Goal: Information Seeking & Learning: Learn about a topic

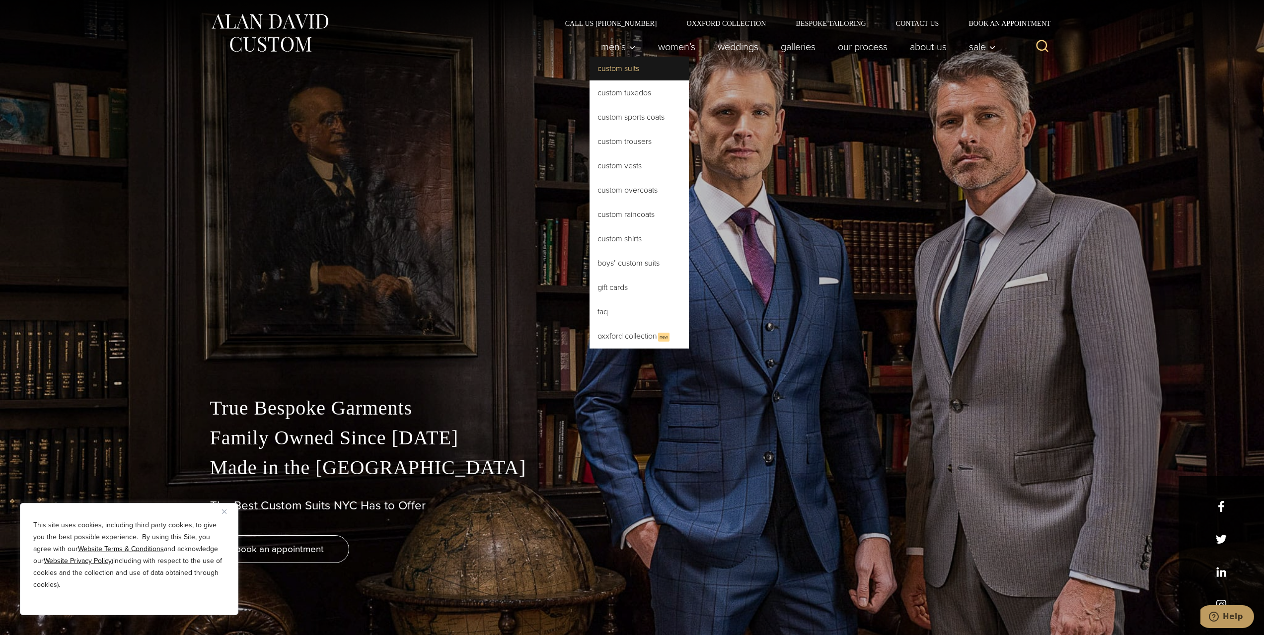
click at [618, 71] on link "Custom Suits" at bounding box center [638, 69] width 99 height 24
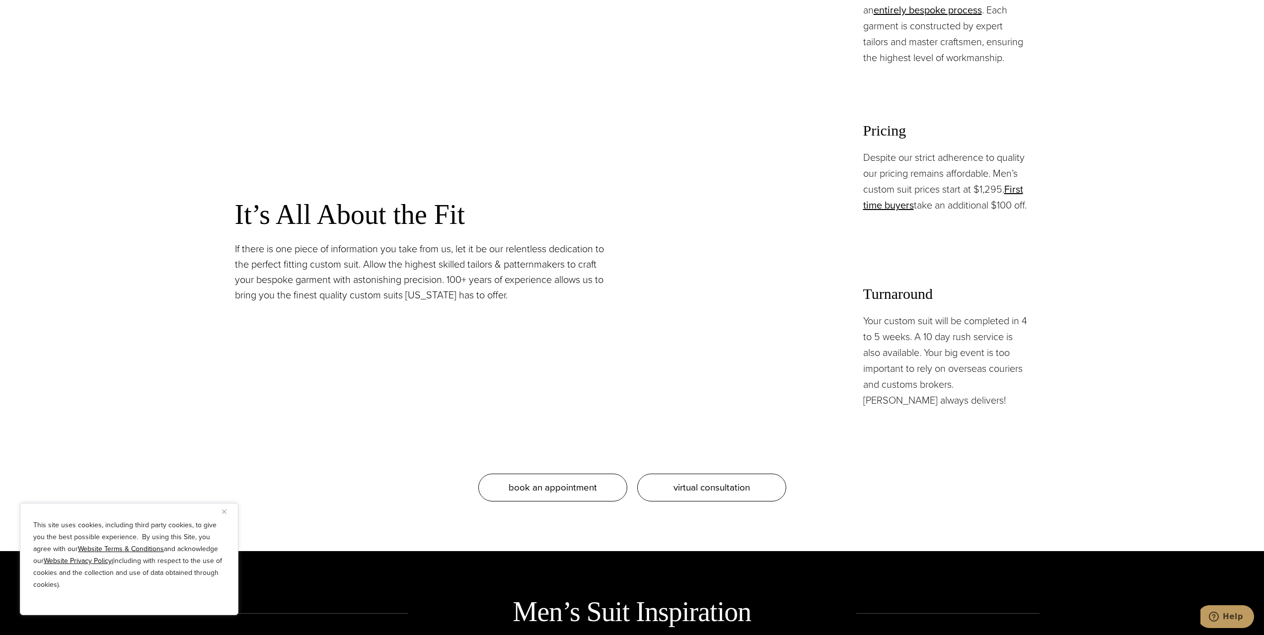
scroll to position [1092, 0]
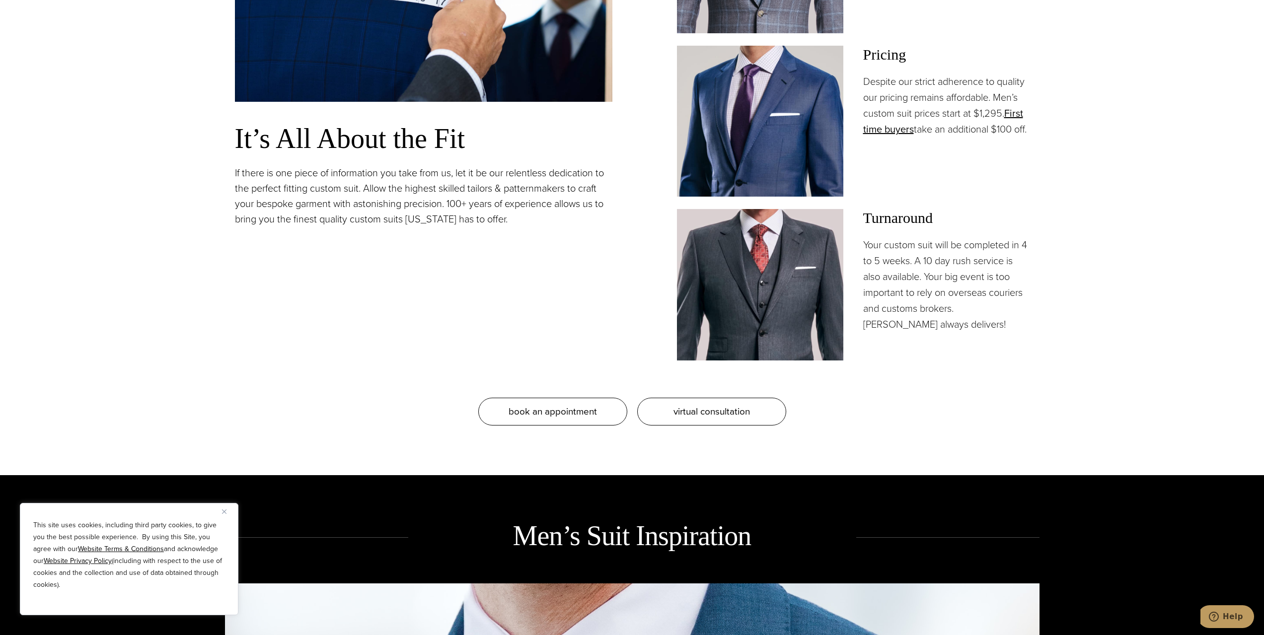
click at [224, 515] on button "Close" at bounding box center [228, 511] width 12 height 12
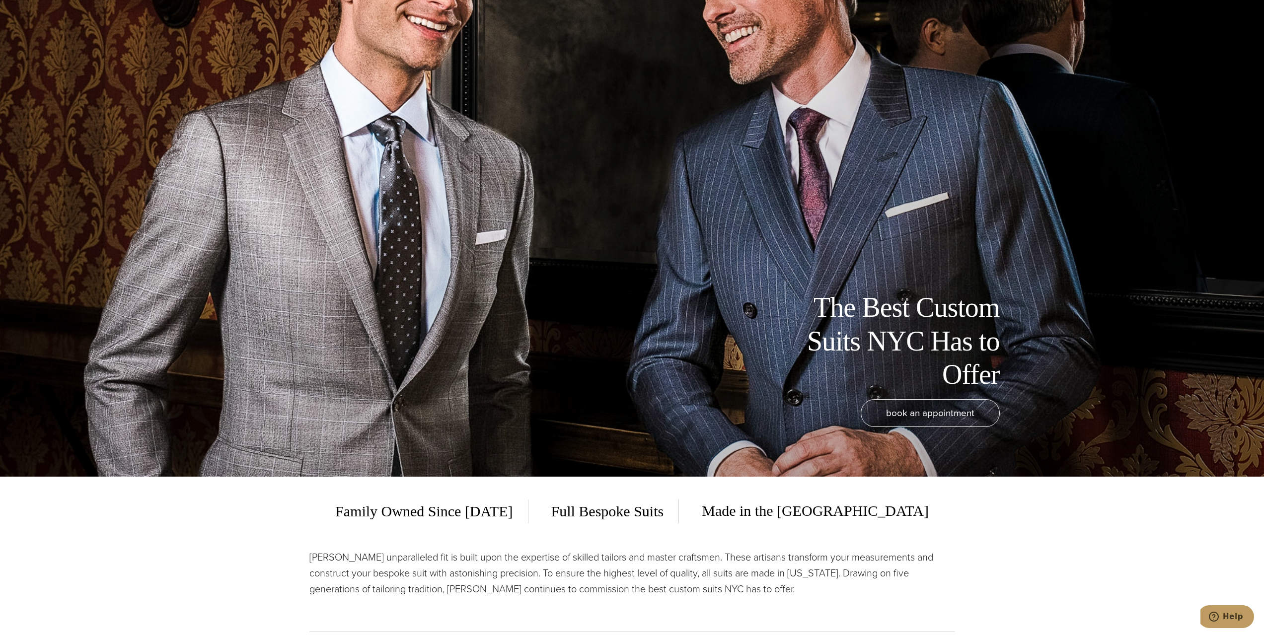
scroll to position [0, 0]
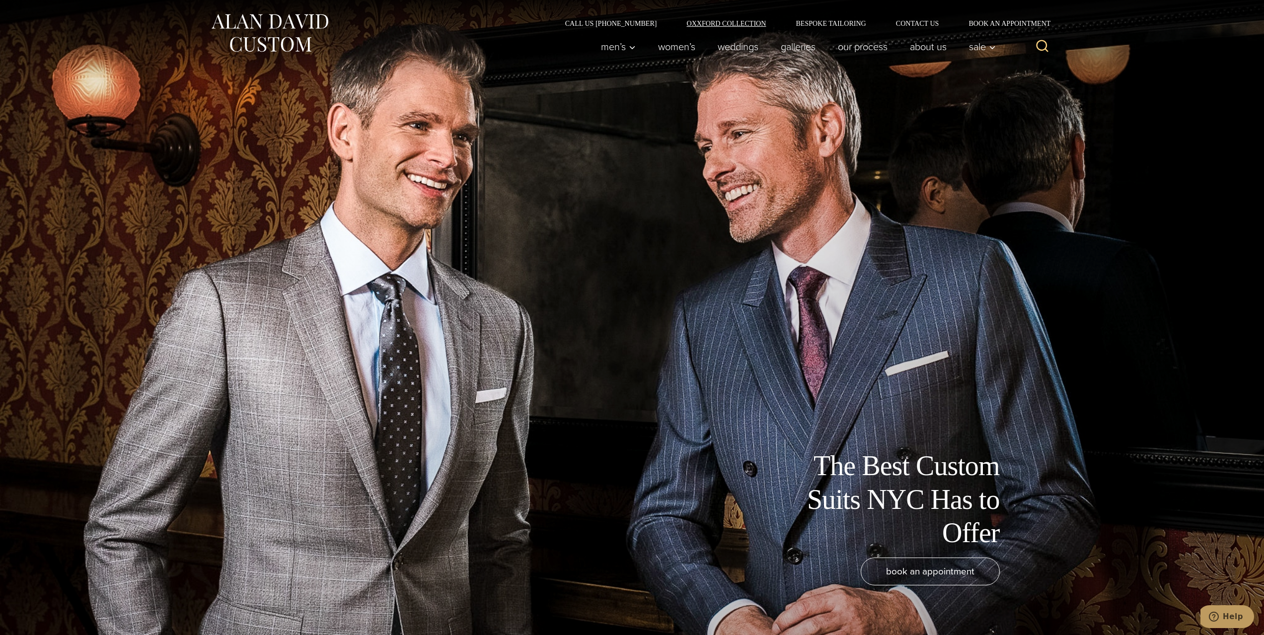
click at [721, 23] on link "Oxxford Collection" at bounding box center [725, 23] width 109 height 7
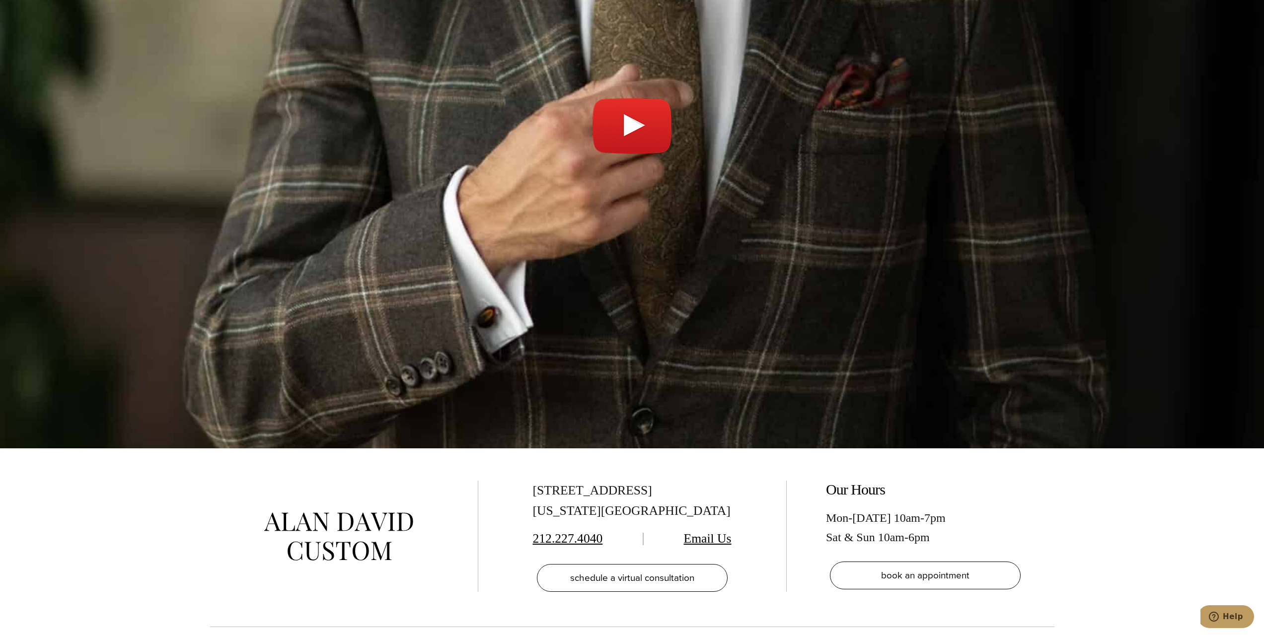
scroll to position [4270, 0]
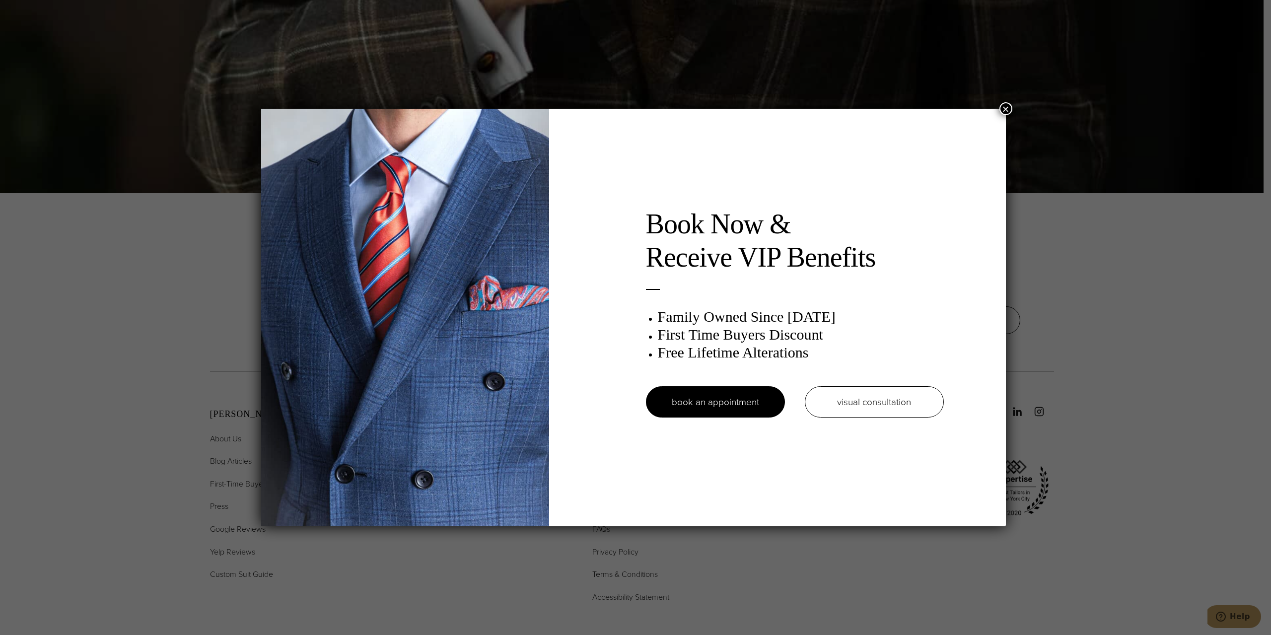
click at [1008, 110] on button "×" at bounding box center [1005, 108] width 13 height 13
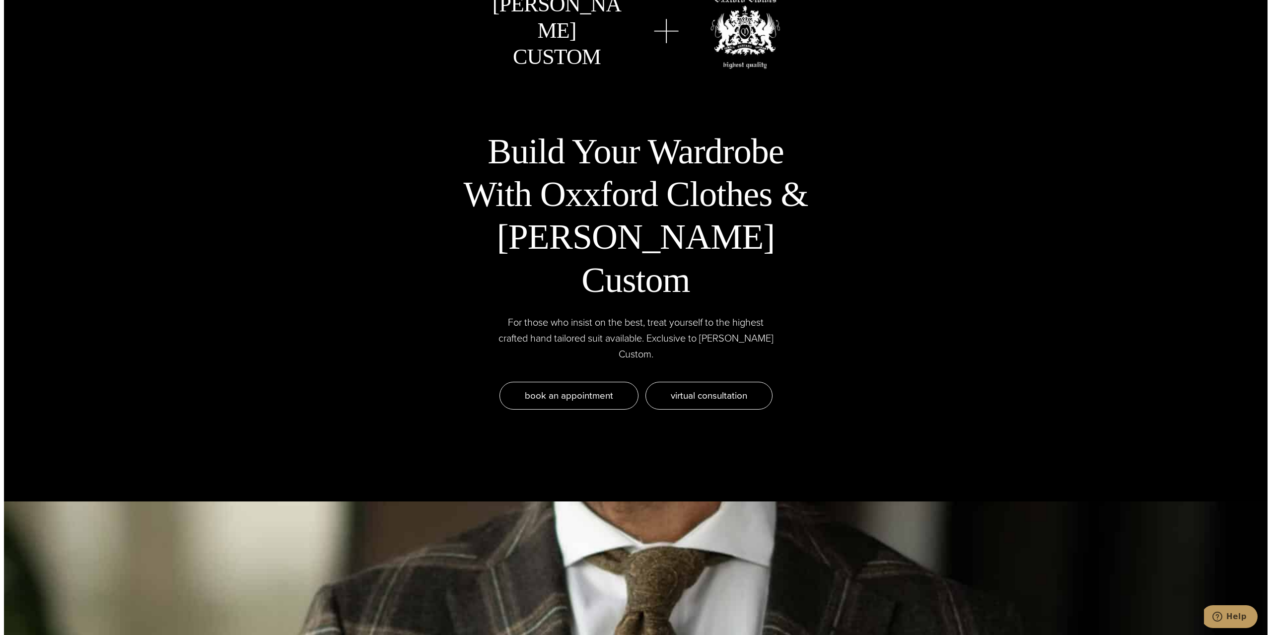
scroll to position [3724, 0]
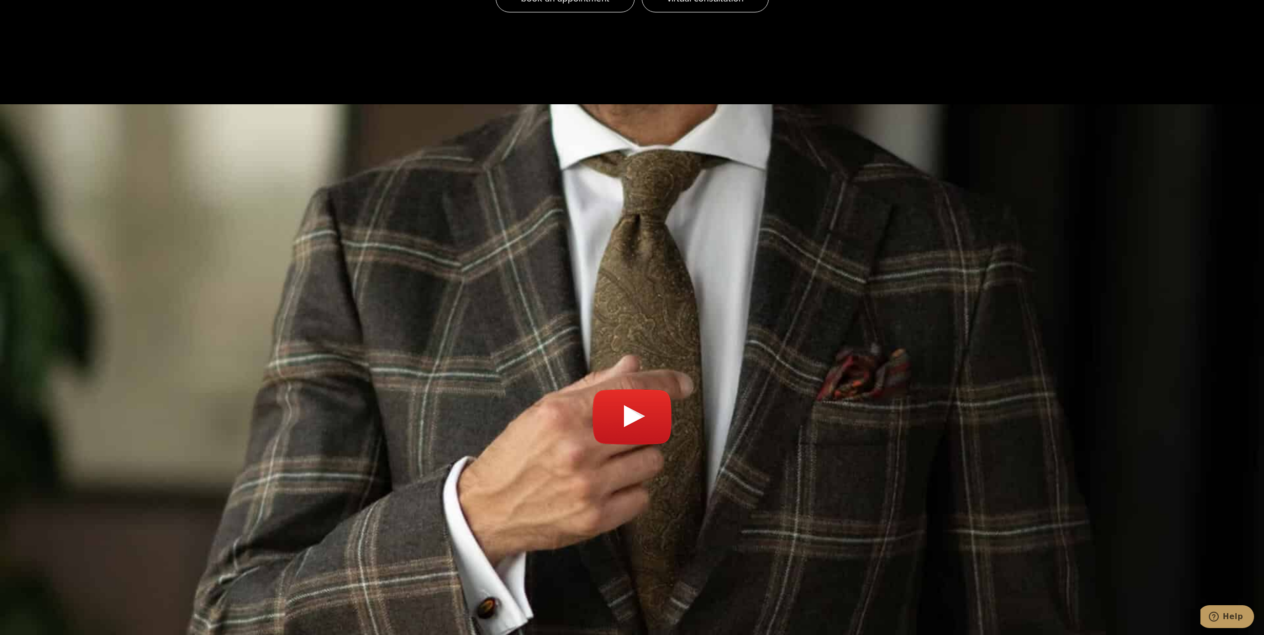
click at [639, 350] on link "Play video" at bounding box center [632, 422] width 1264 height 610
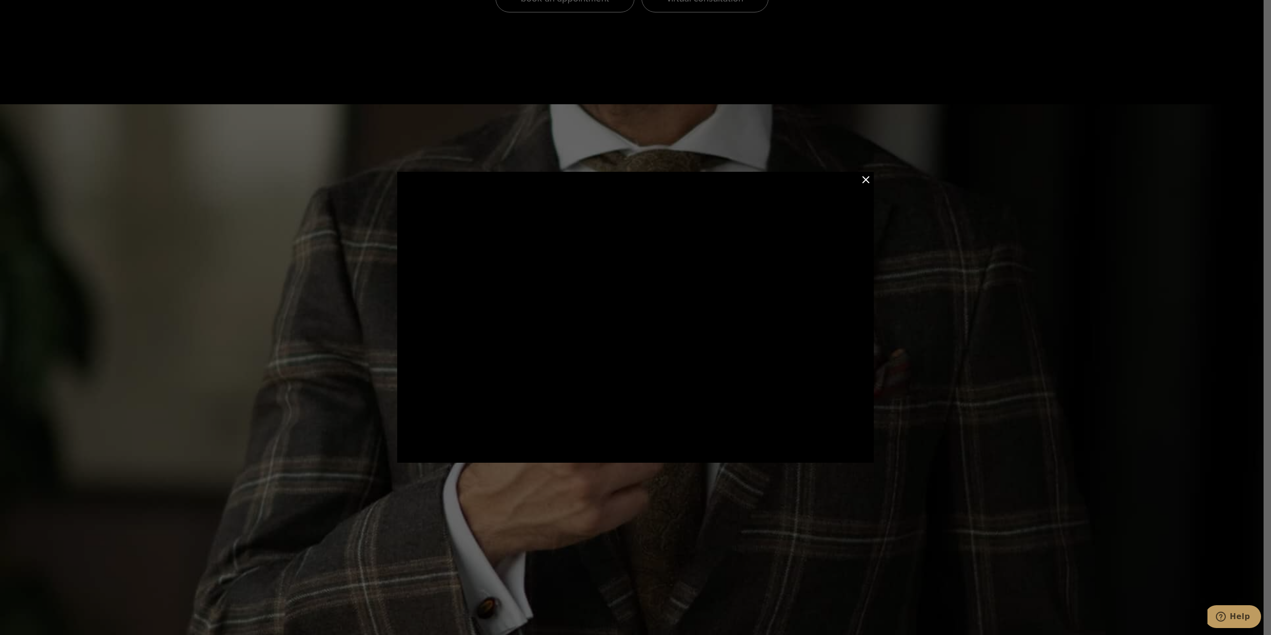
click at [867, 179] on button "Close Modal" at bounding box center [866, 180] width 12 height 12
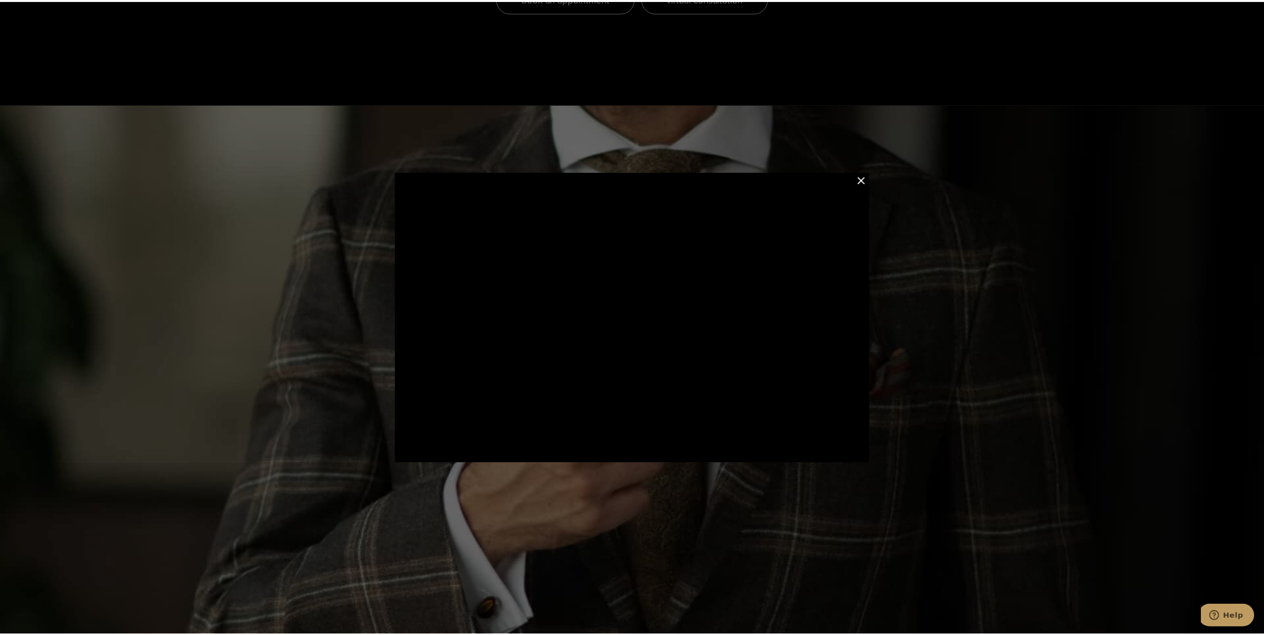
scroll to position [3755, 0]
